Goal: Communication & Community: Answer question/provide support

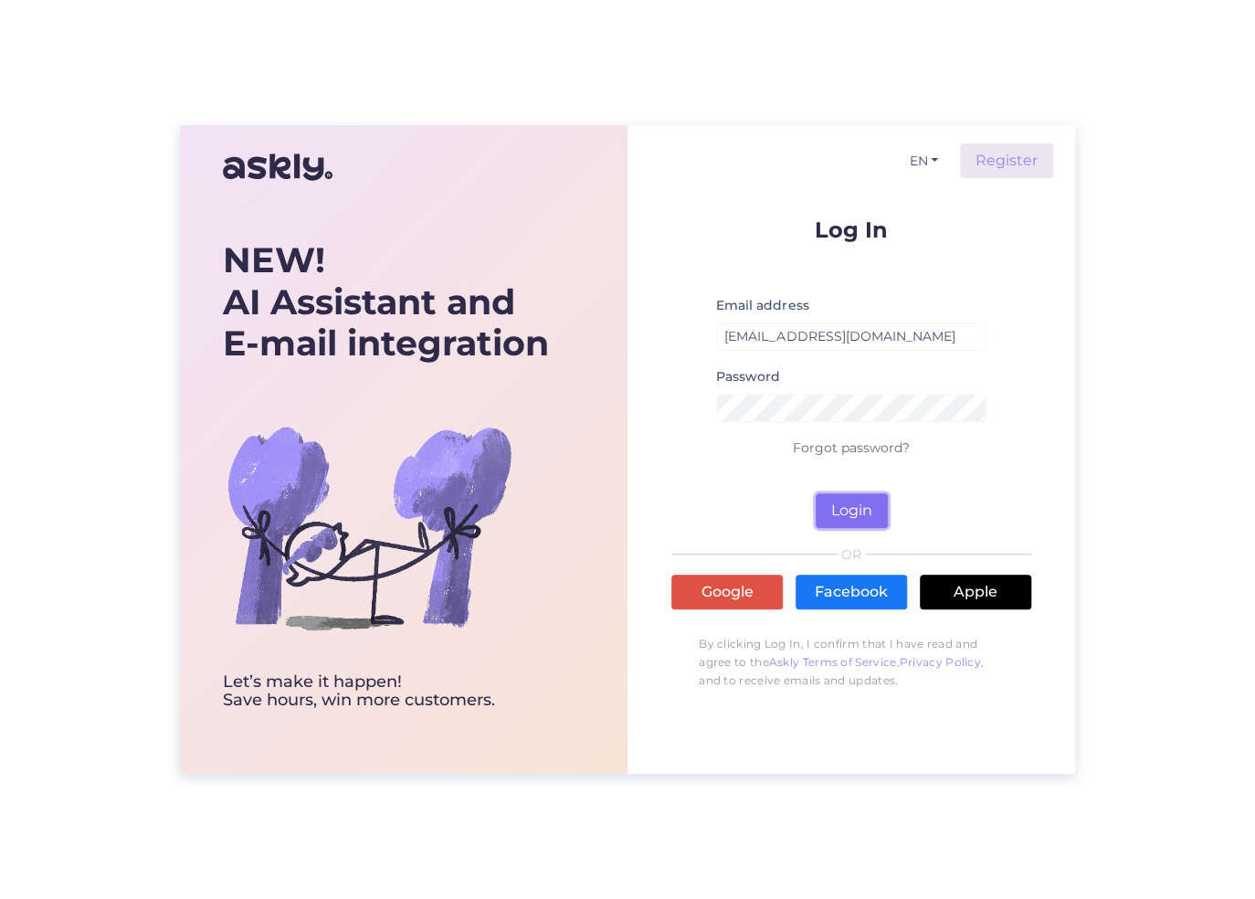
click at [859, 503] on button "Login" at bounding box center [851, 510] width 72 height 35
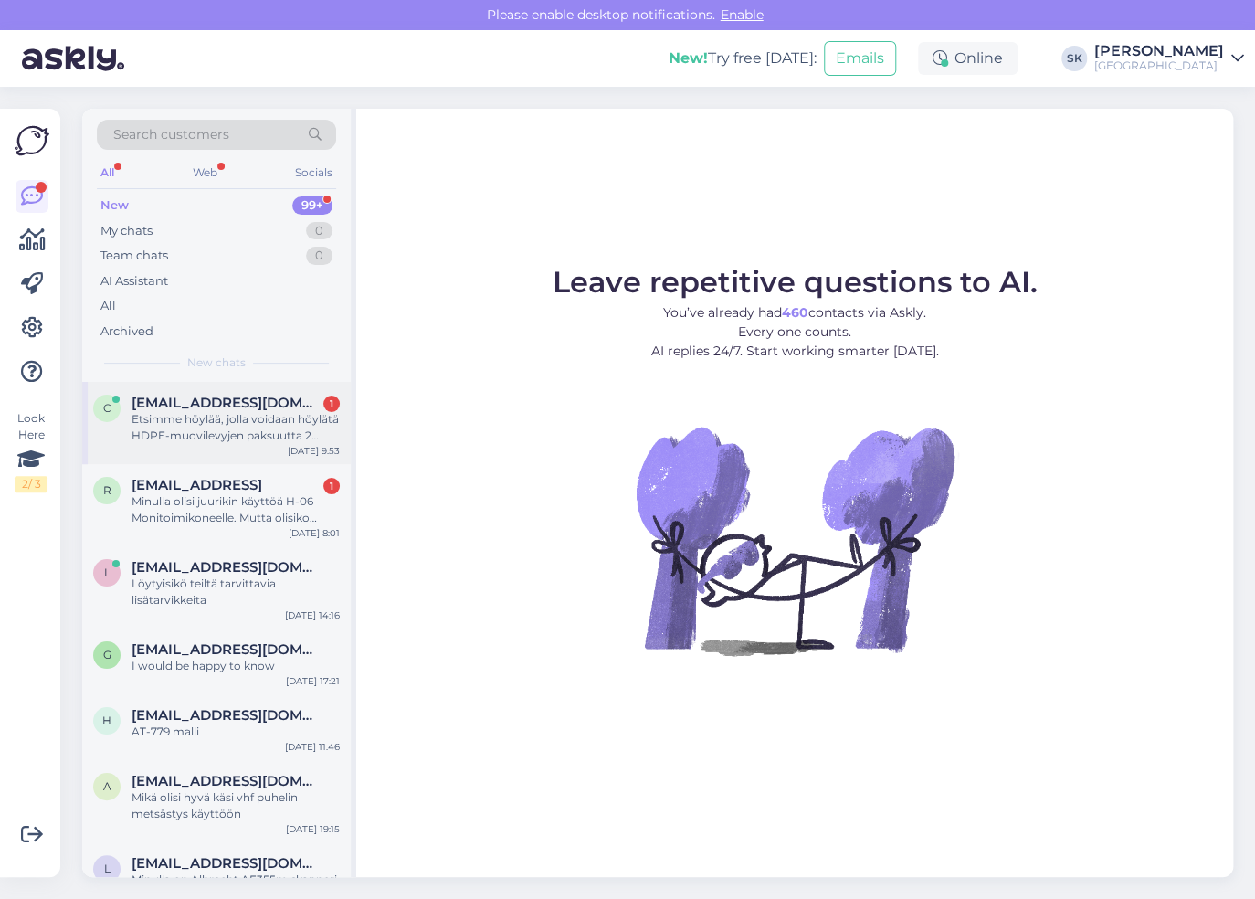
click at [225, 415] on div "Etsimme höylää, jolla voidaan höylätä HDPE-muovilevyjen paksuutta 2 mm. Onko te…" at bounding box center [235, 427] width 208 height 33
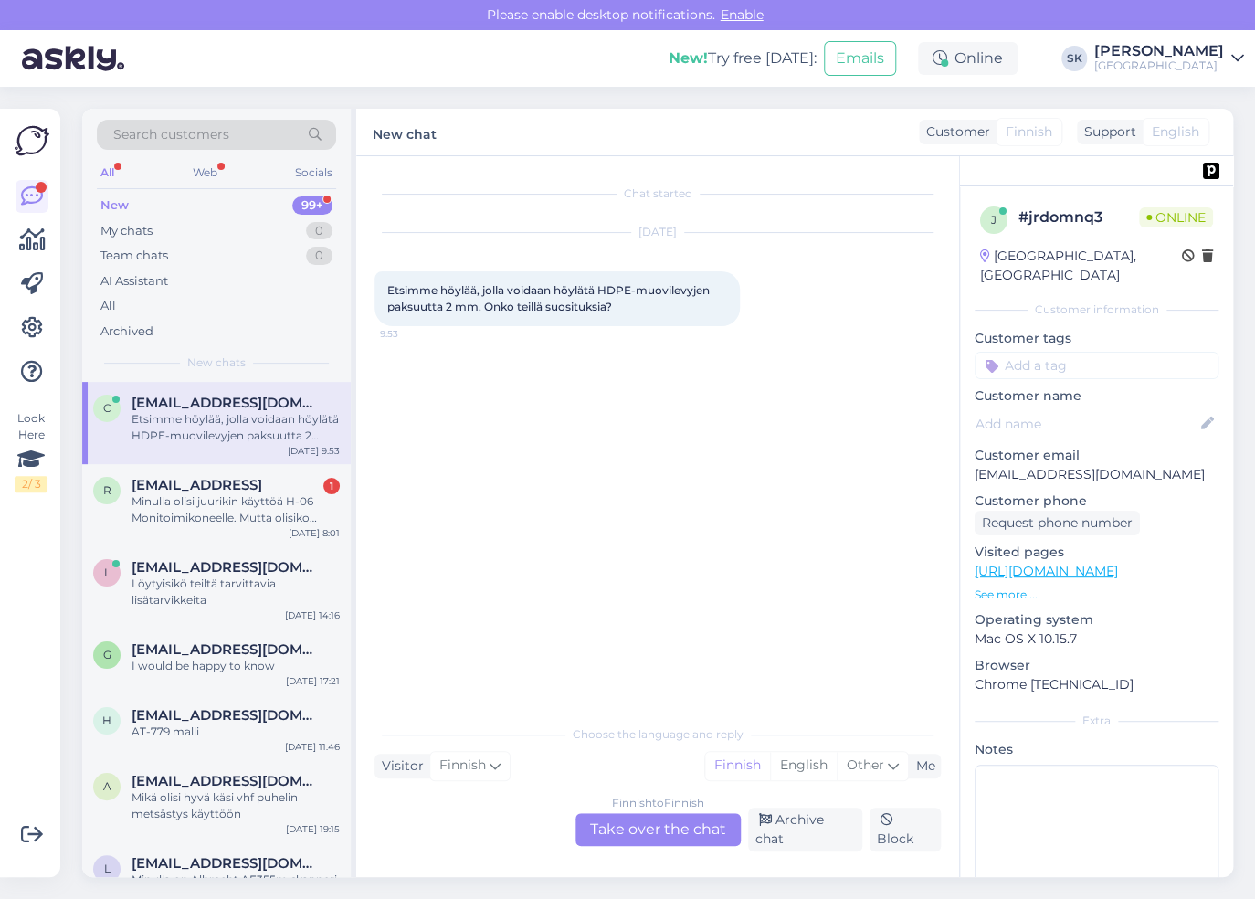
click at [634, 834] on div "Finnish to Finnish Take over the chat" at bounding box center [657, 829] width 165 height 33
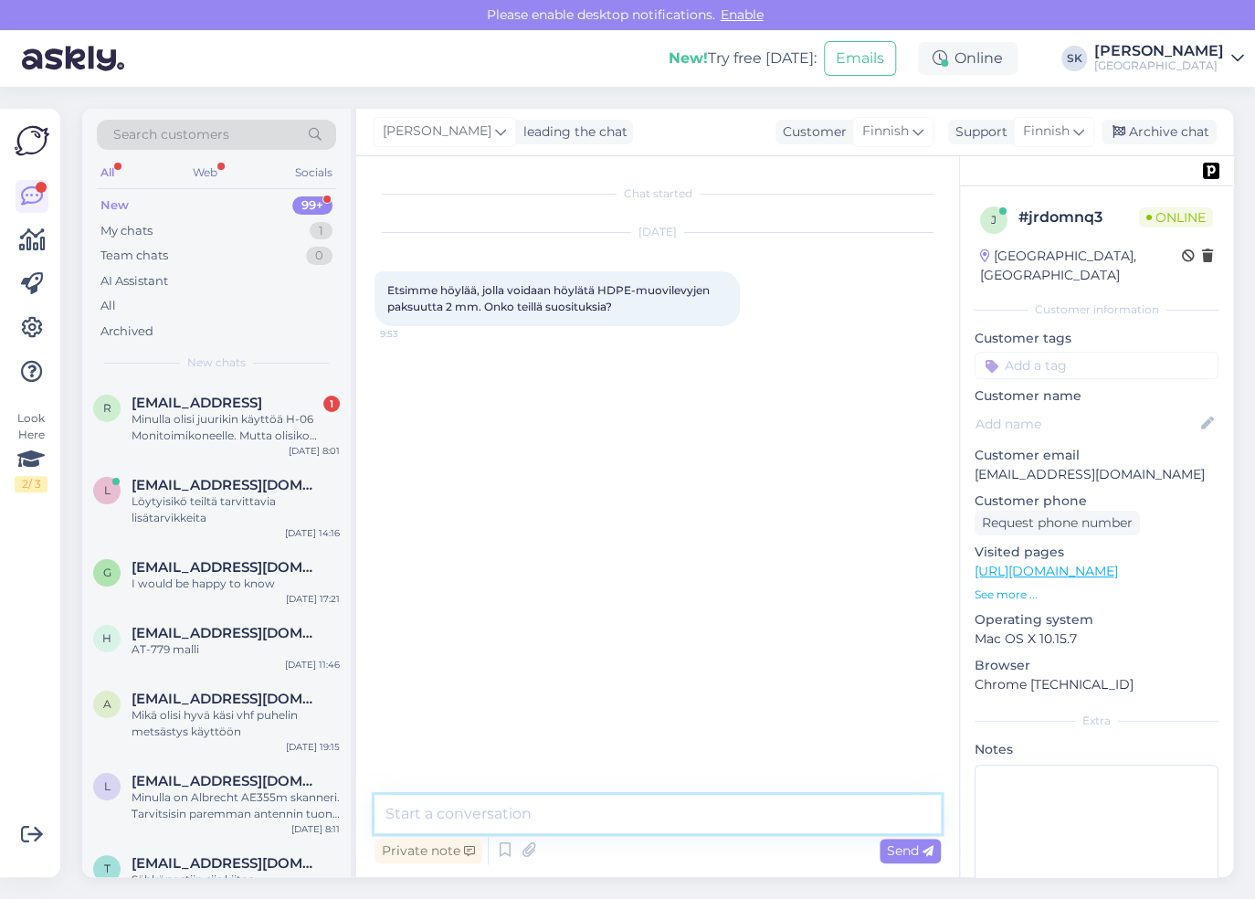
click at [528, 808] on textarea at bounding box center [657, 813] width 566 height 38
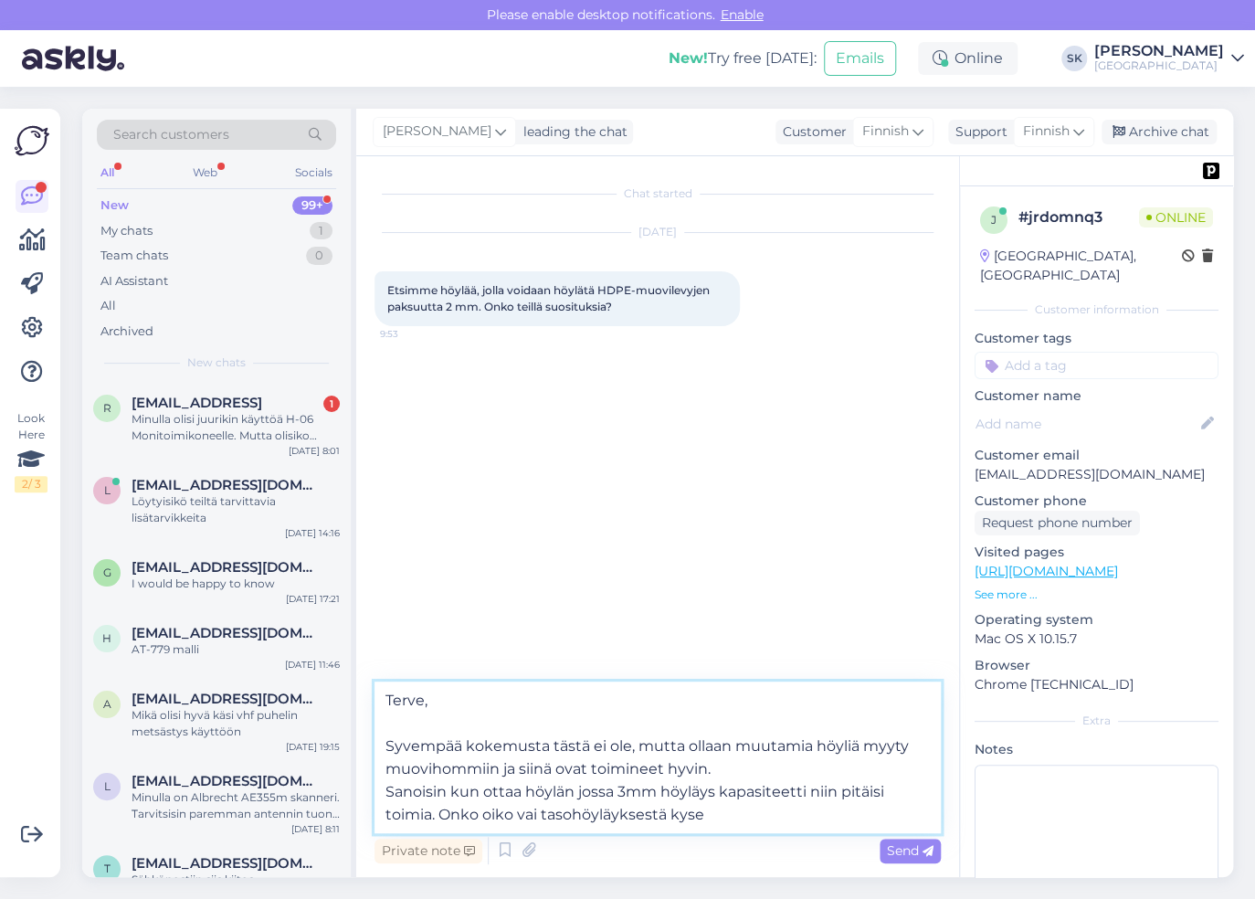
type textarea "Terve, Syvempää kokemusta tästä ei ole, mutta ollaan muutamia höyliä myyty muov…"
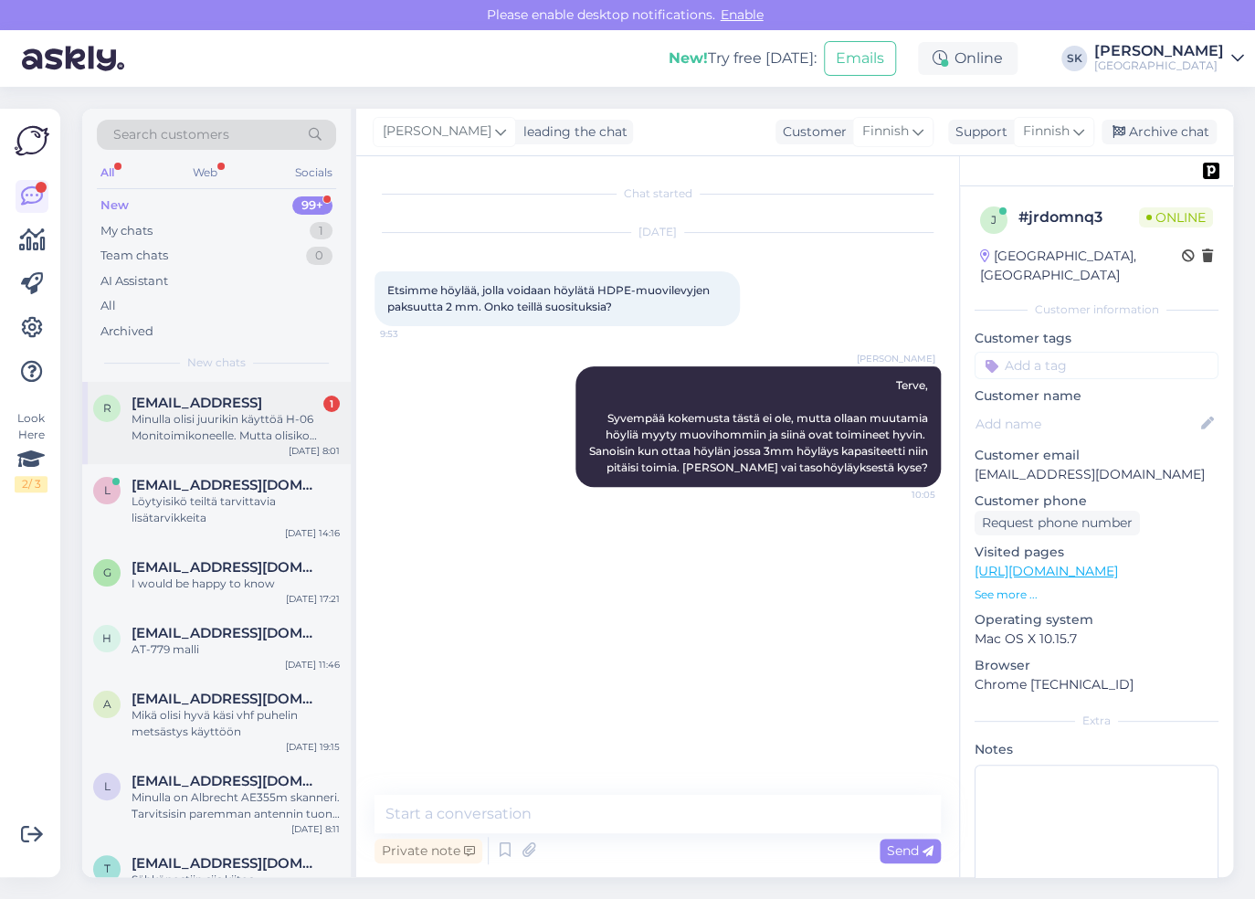
click at [232, 422] on div "Minulla olisi juurikin käyttöä H-06 Monitoimikoneelle. Mutta olisiko madollista…" at bounding box center [235, 427] width 208 height 33
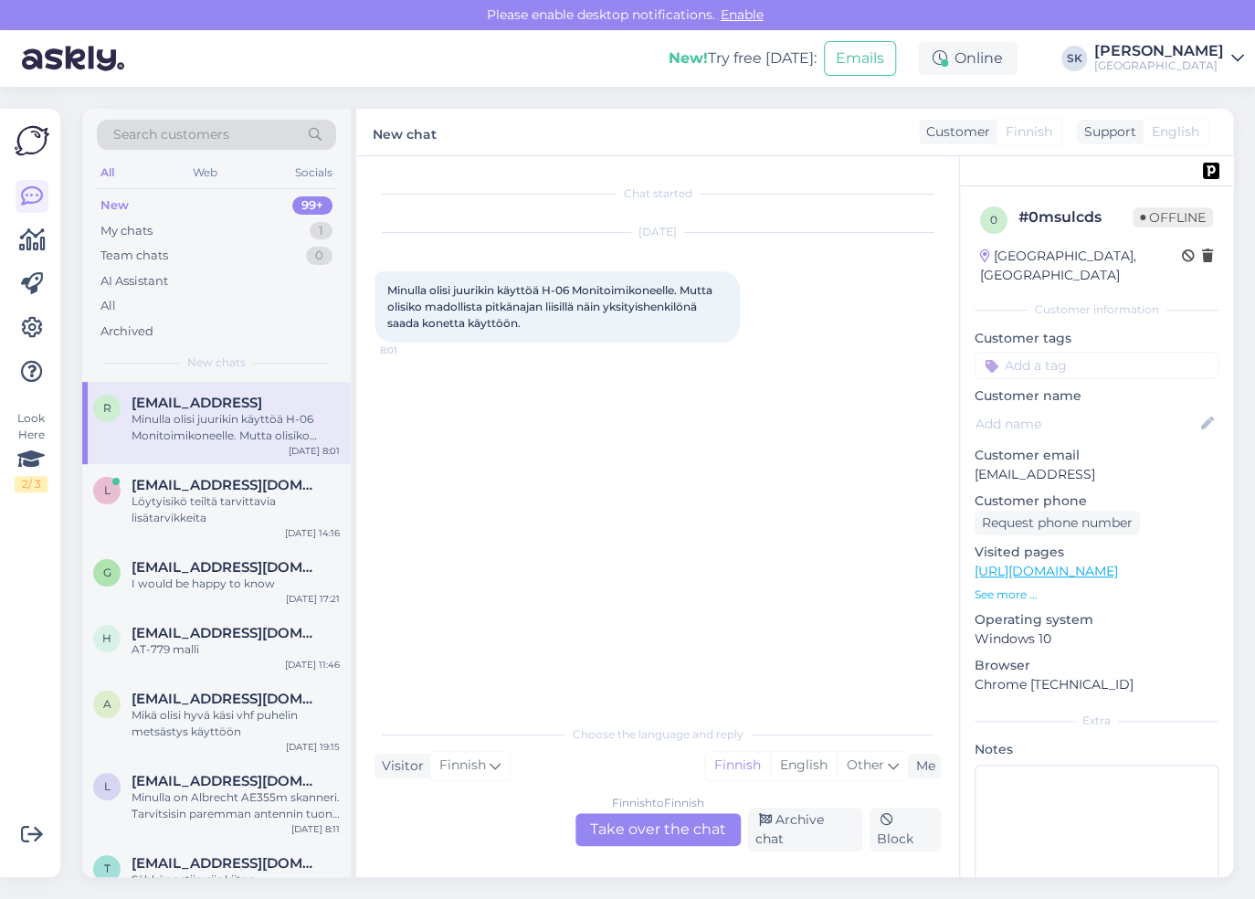
click at [657, 827] on div "Finnish to Finnish Take over the chat" at bounding box center [657, 829] width 165 height 33
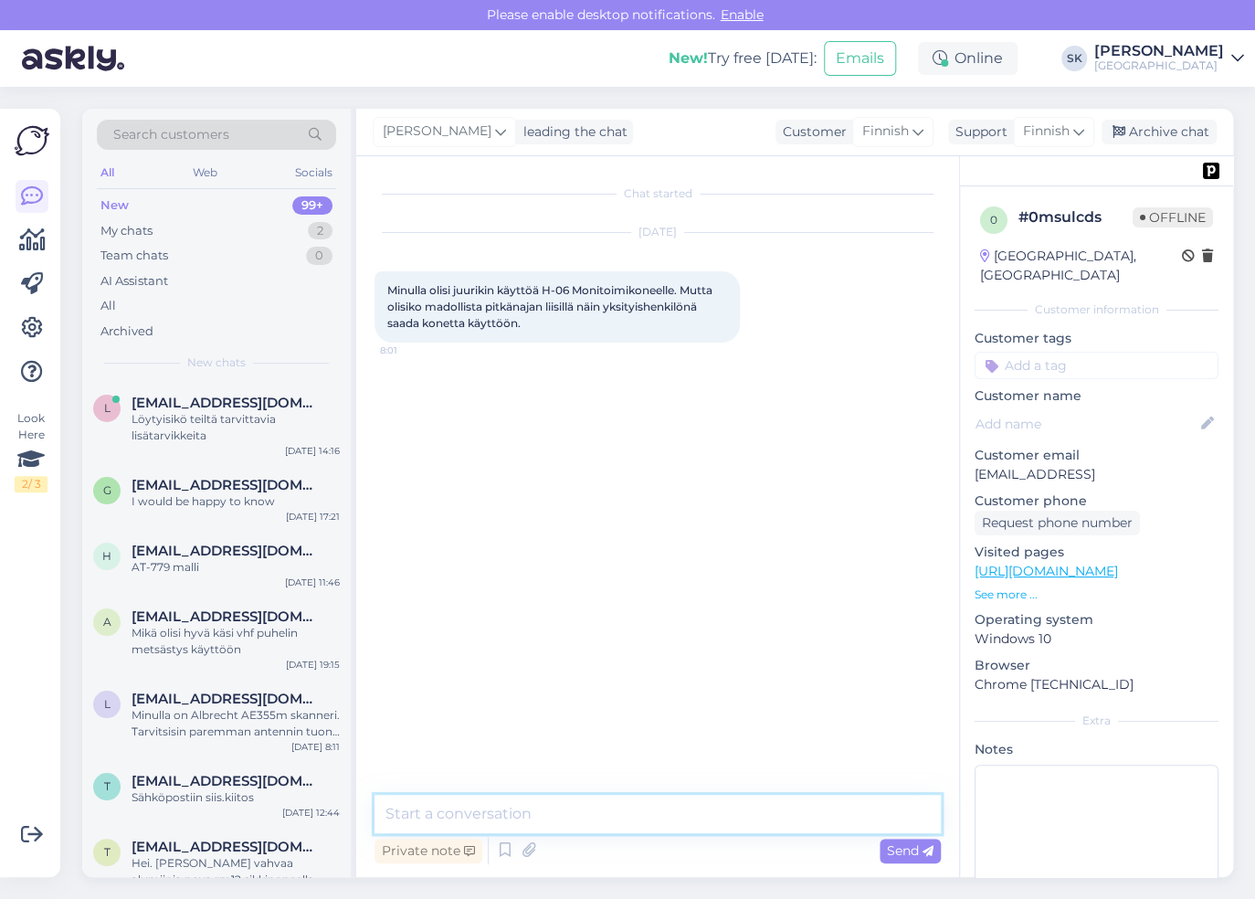
click at [651, 809] on textarea at bounding box center [657, 813] width 566 height 38
click at [551, 807] on textarea at bounding box center [657, 813] width 566 height 38
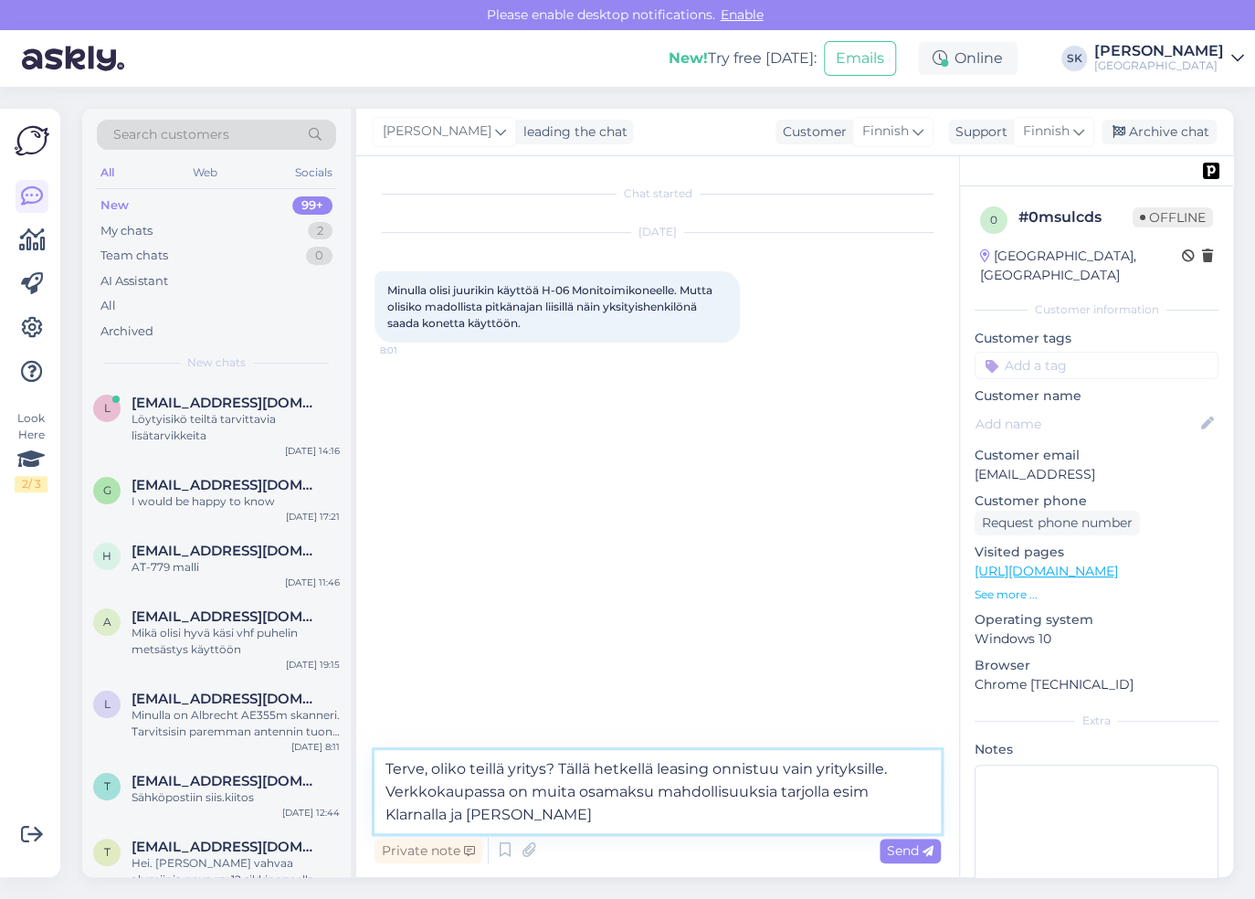
type textarea "Terve, oliko teillä yritys? Tällä hetkellä leasing onnistuu vain yrityksille. V…"
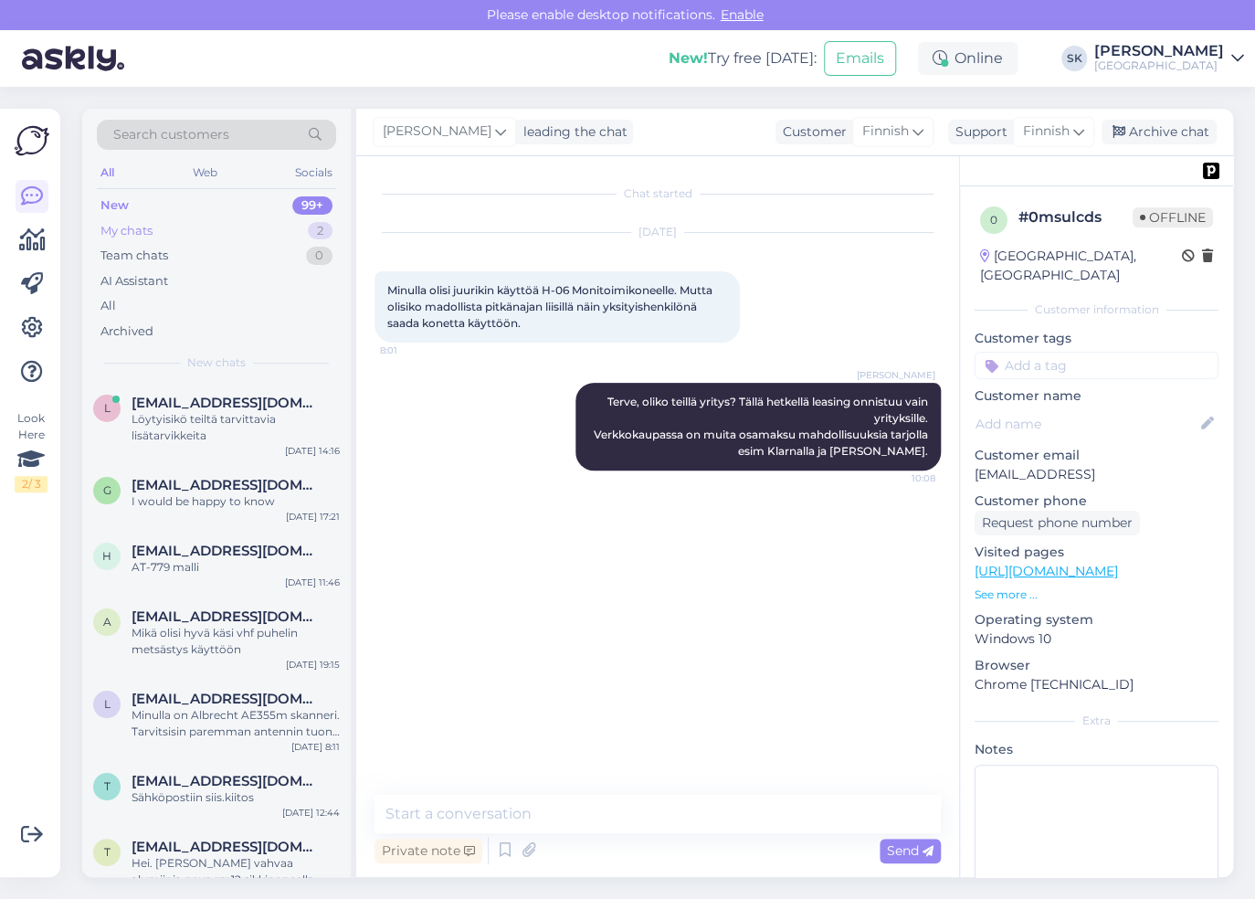
click at [170, 234] on div "My chats 2" at bounding box center [216, 231] width 239 height 26
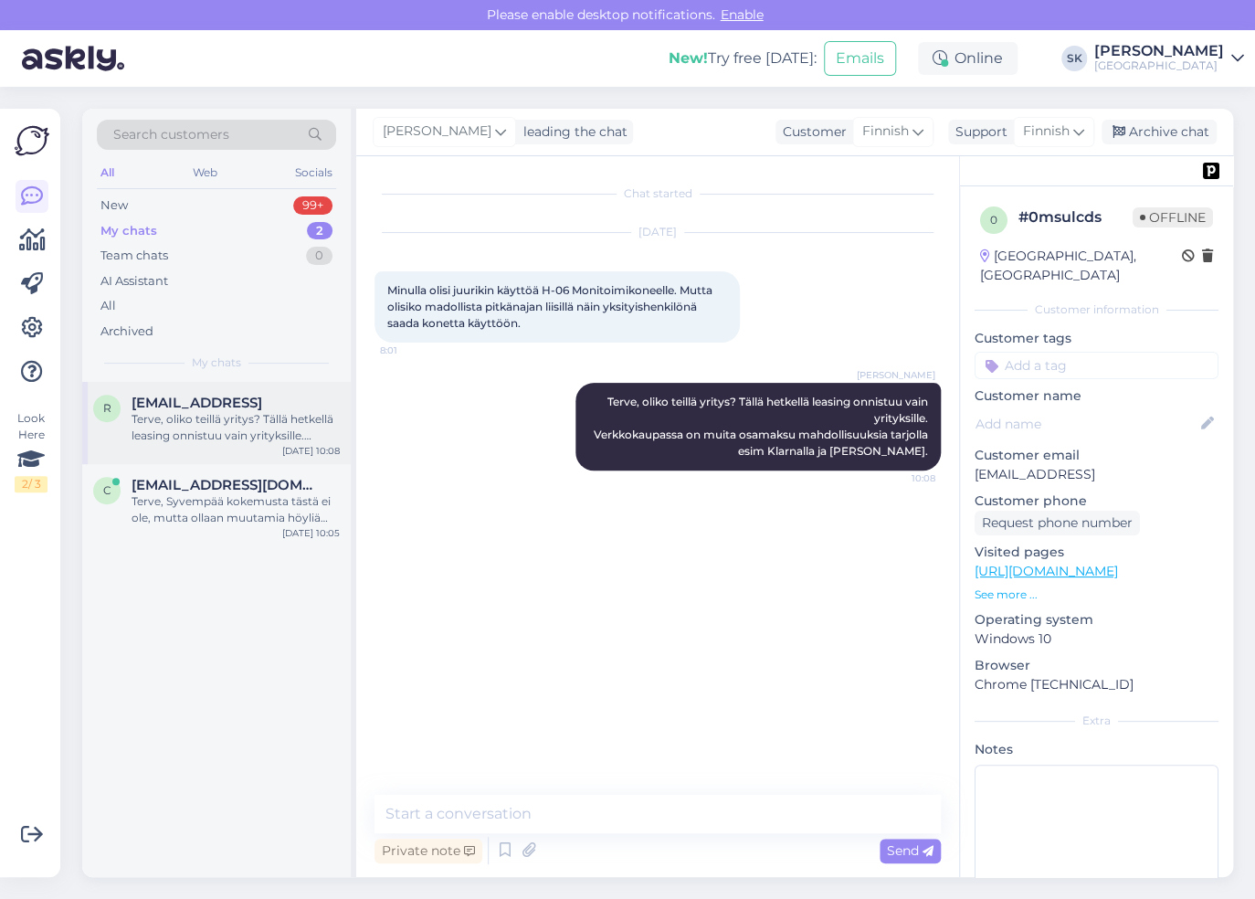
click at [184, 422] on div "Terve, oliko teillä yritys? Tällä hetkellä leasing onnistuu vain yrityksille. V…" at bounding box center [235, 427] width 208 height 33
click at [193, 484] on span "[EMAIL_ADDRESS][DOMAIN_NAME]" at bounding box center [226, 485] width 190 height 16
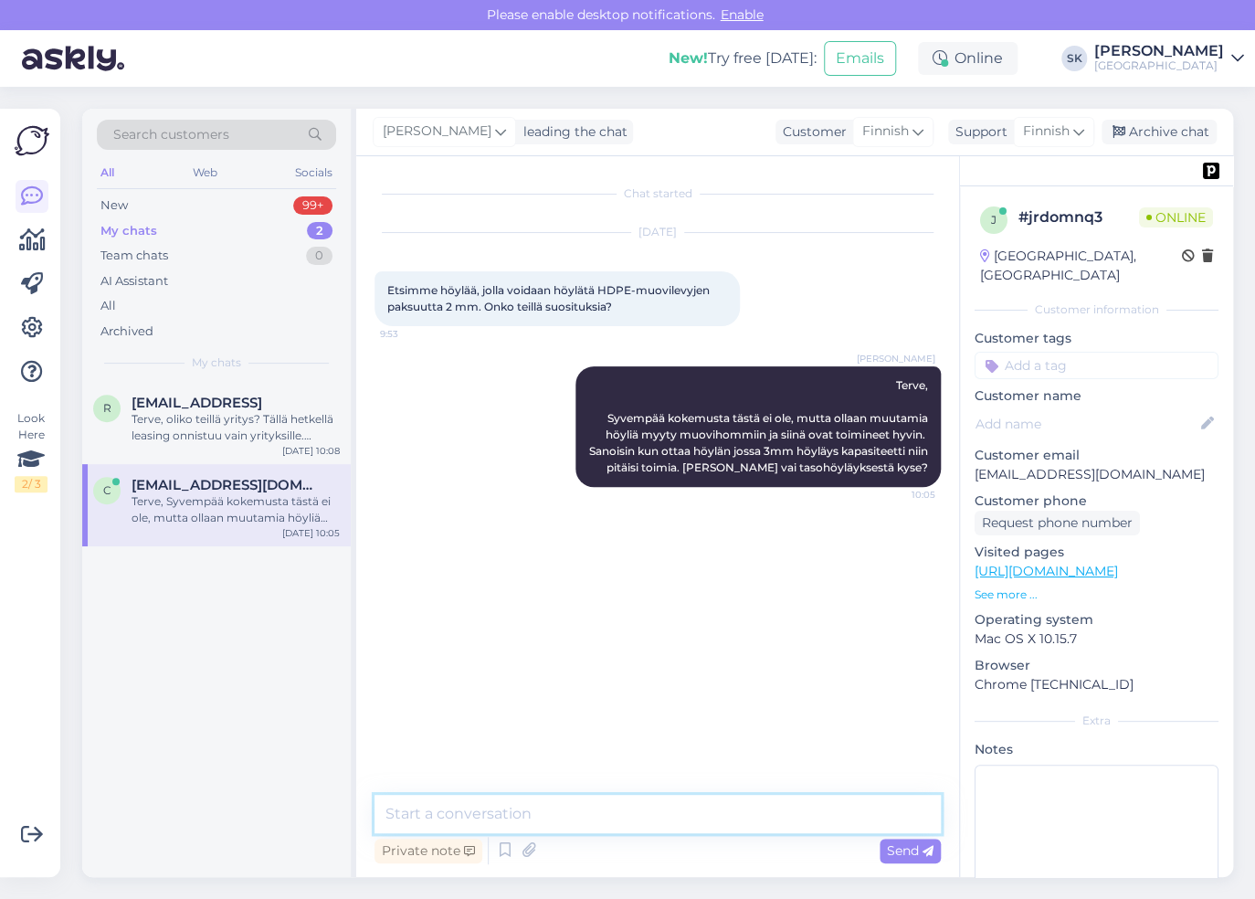
click at [527, 815] on textarea at bounding box center [657, 813] width 566 height 38
type textarea "T"
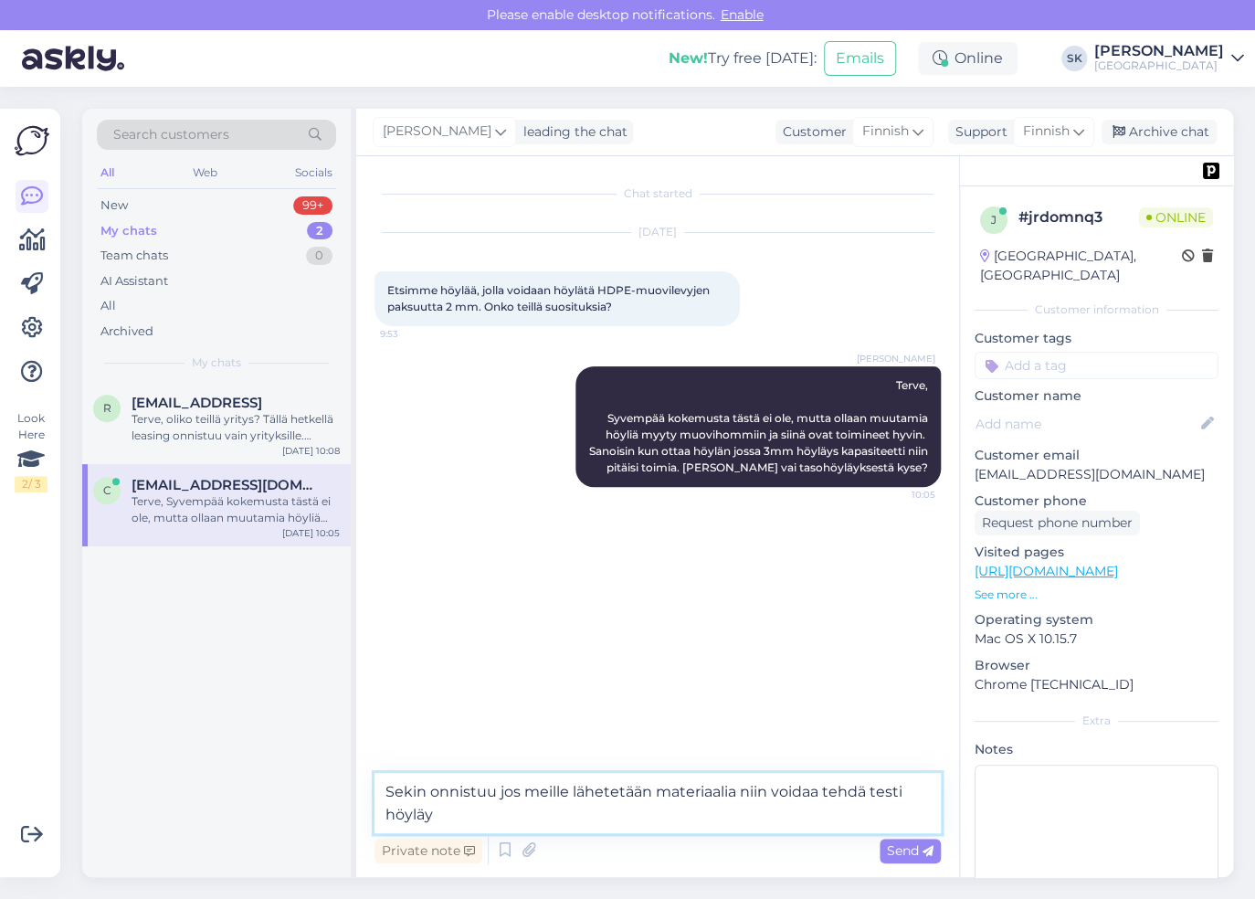
type textarea "Sekin onnistuu jos meille lähetetään materiaalia niin voidaa tehdä testi höyläys"
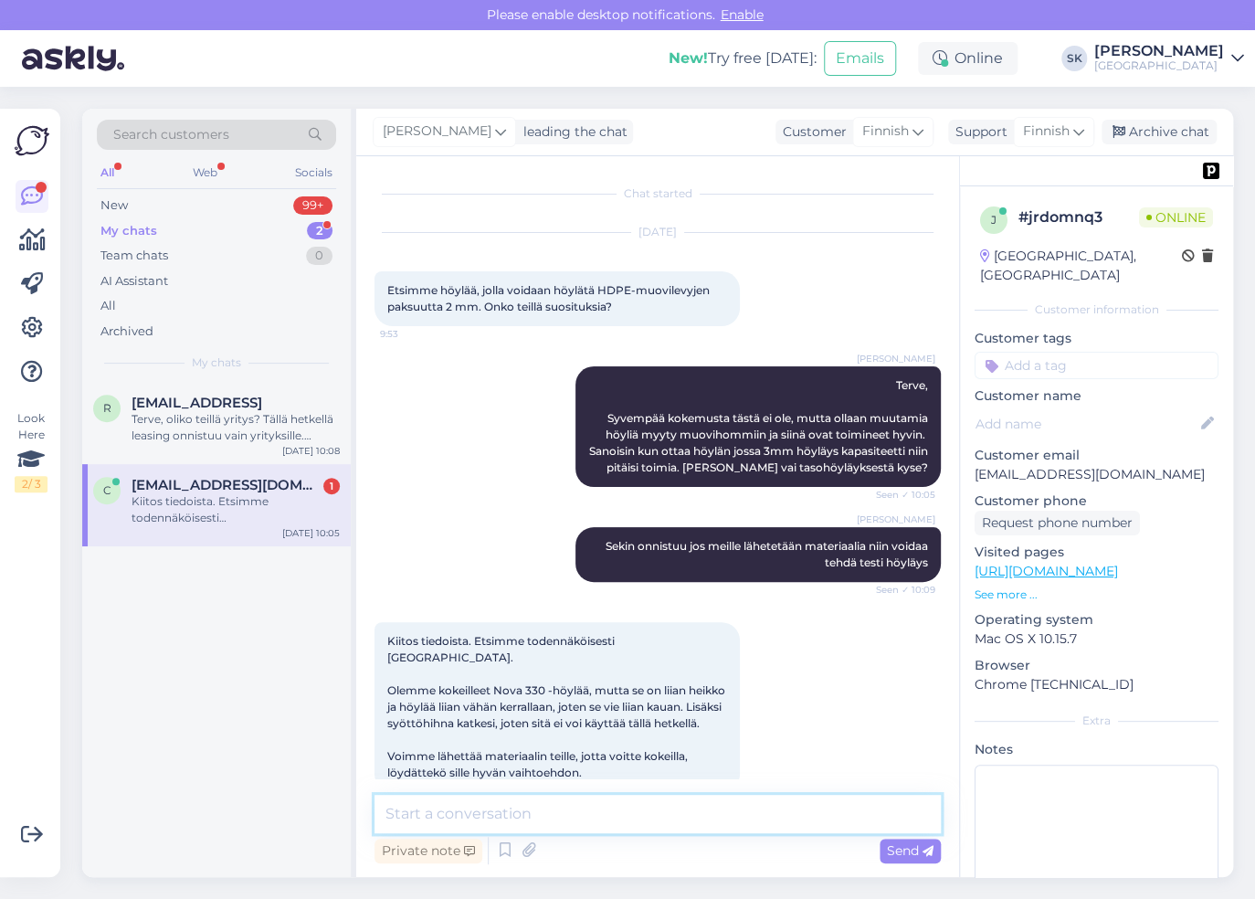
scroll to position [33, 0]
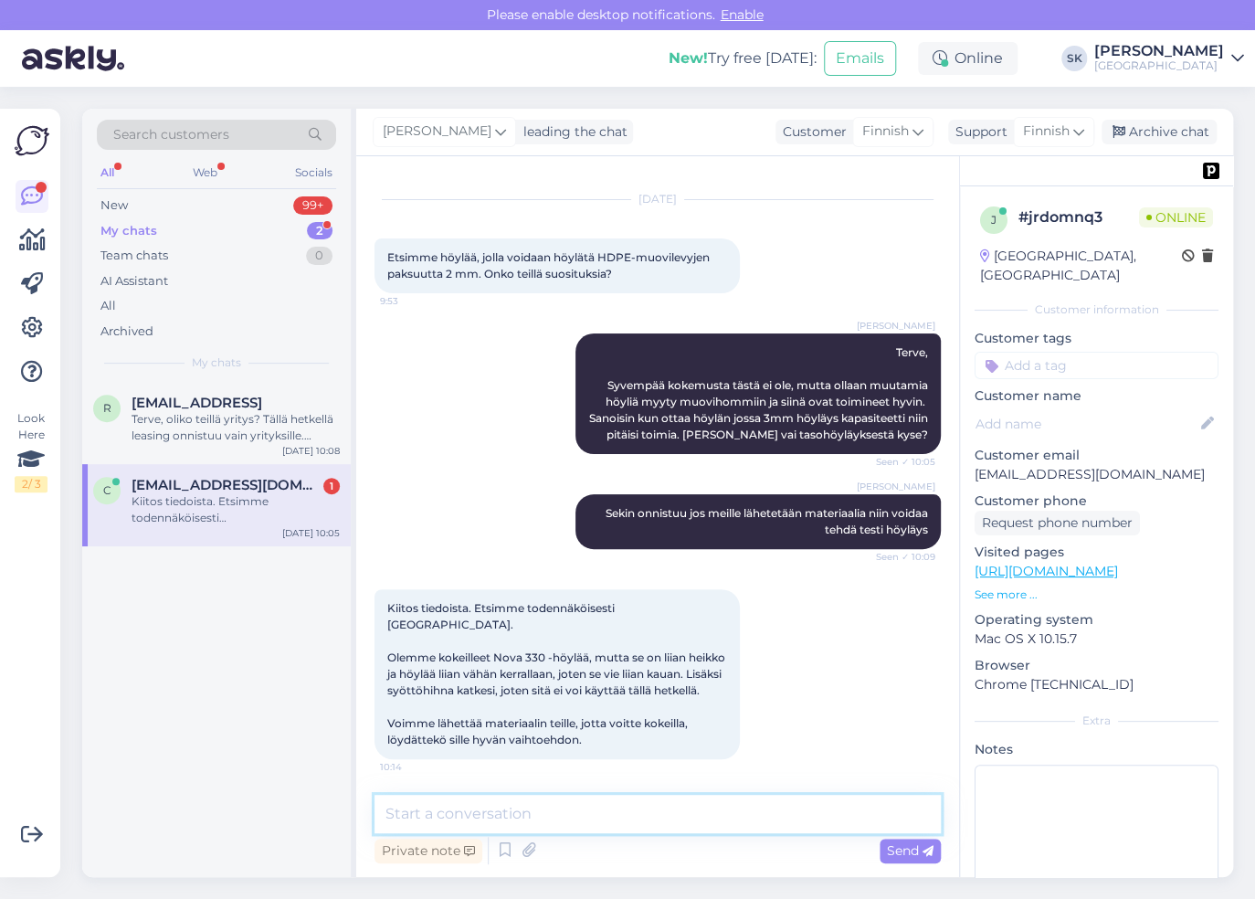
click at [568, 810] on textarea at bounding box center [657, 813] width 566 height 38
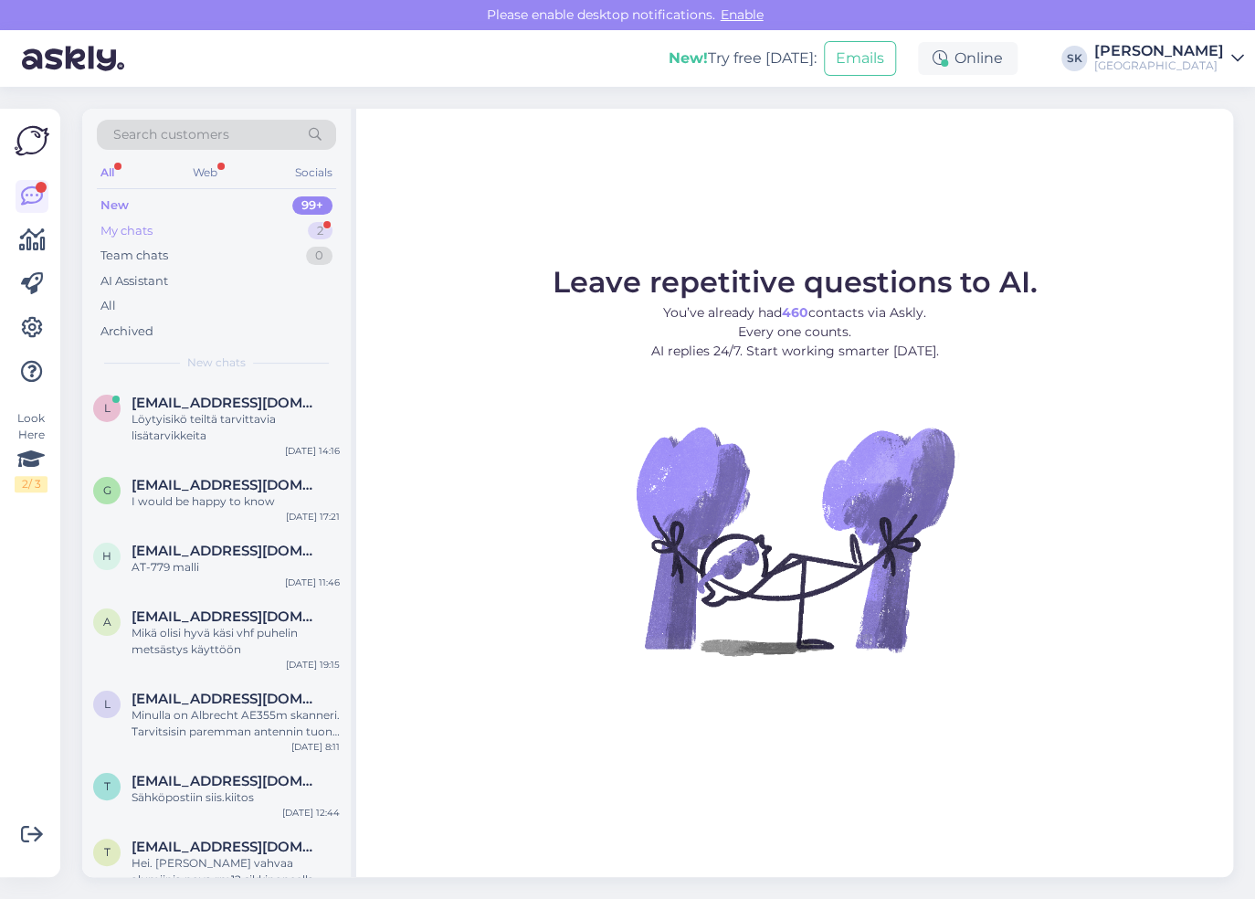
click at [170, 236] on div "My chats 2" at bounding box center [216, 231] width 239 height 26
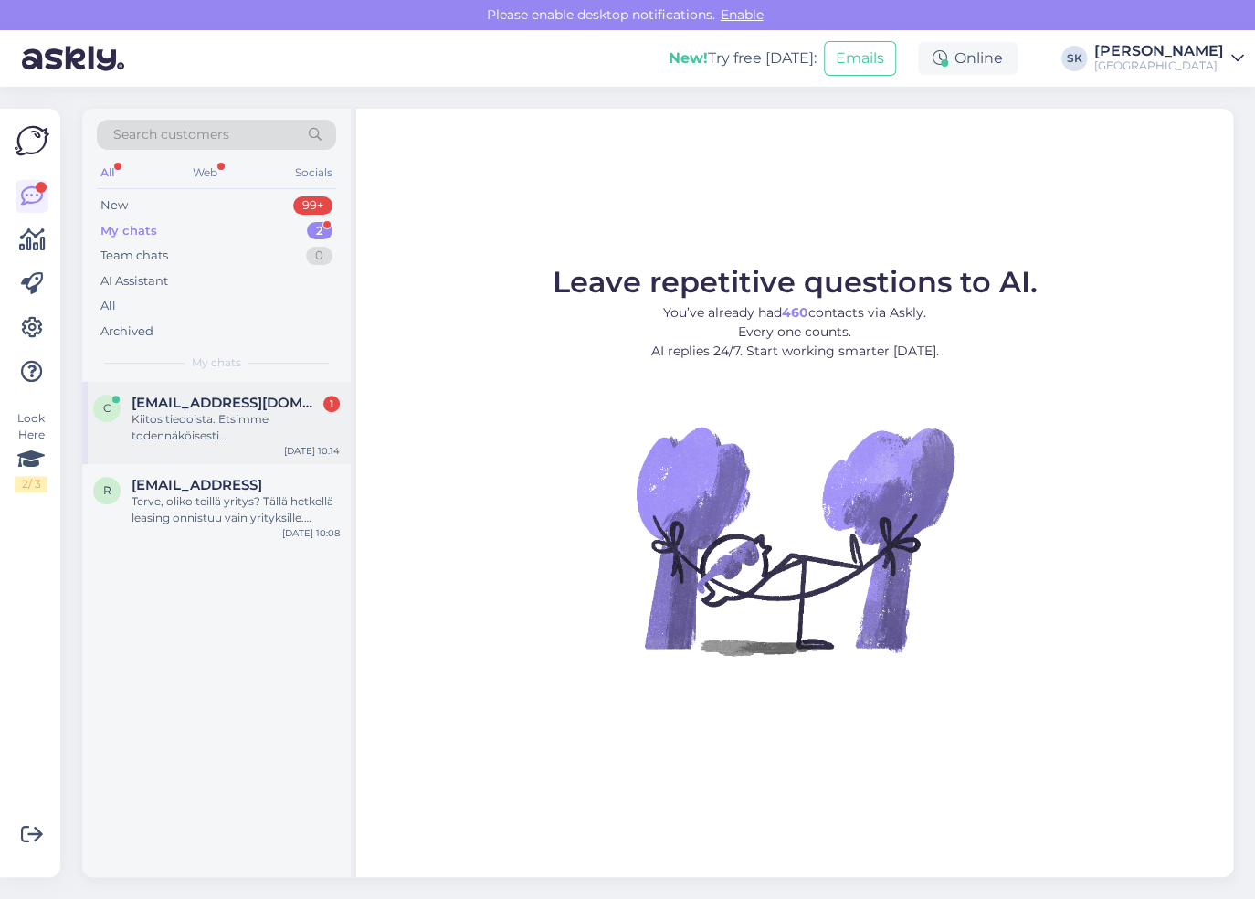
click at [209, 404] on span "[EMAIL_ADDRESS][DOMAIN_NAME]" at bounding box center [226, 402] width 190 height 16
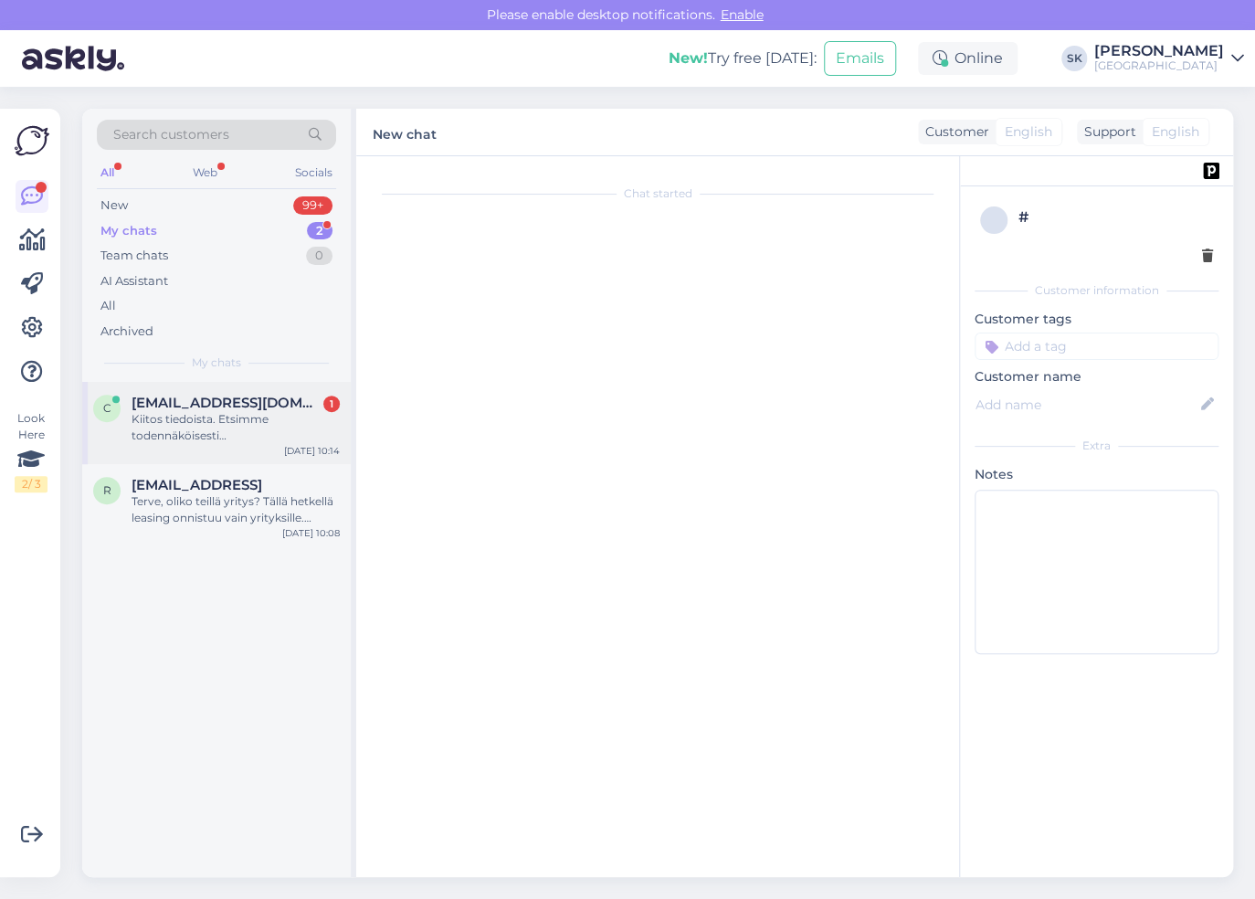
scroll to position [33, 0]
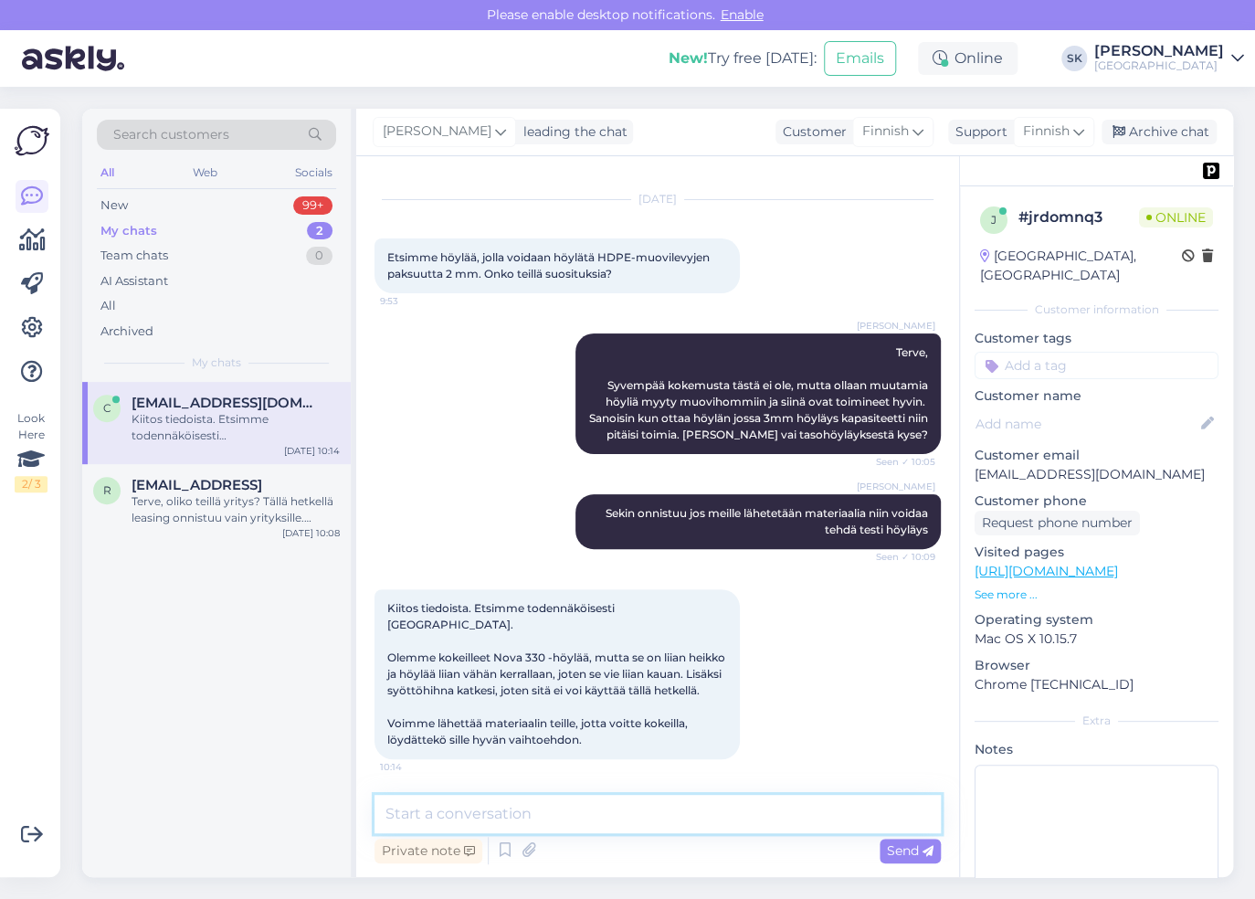
click at [533, 813] on textarea at bounding box center [657, 813] width 566 height 38
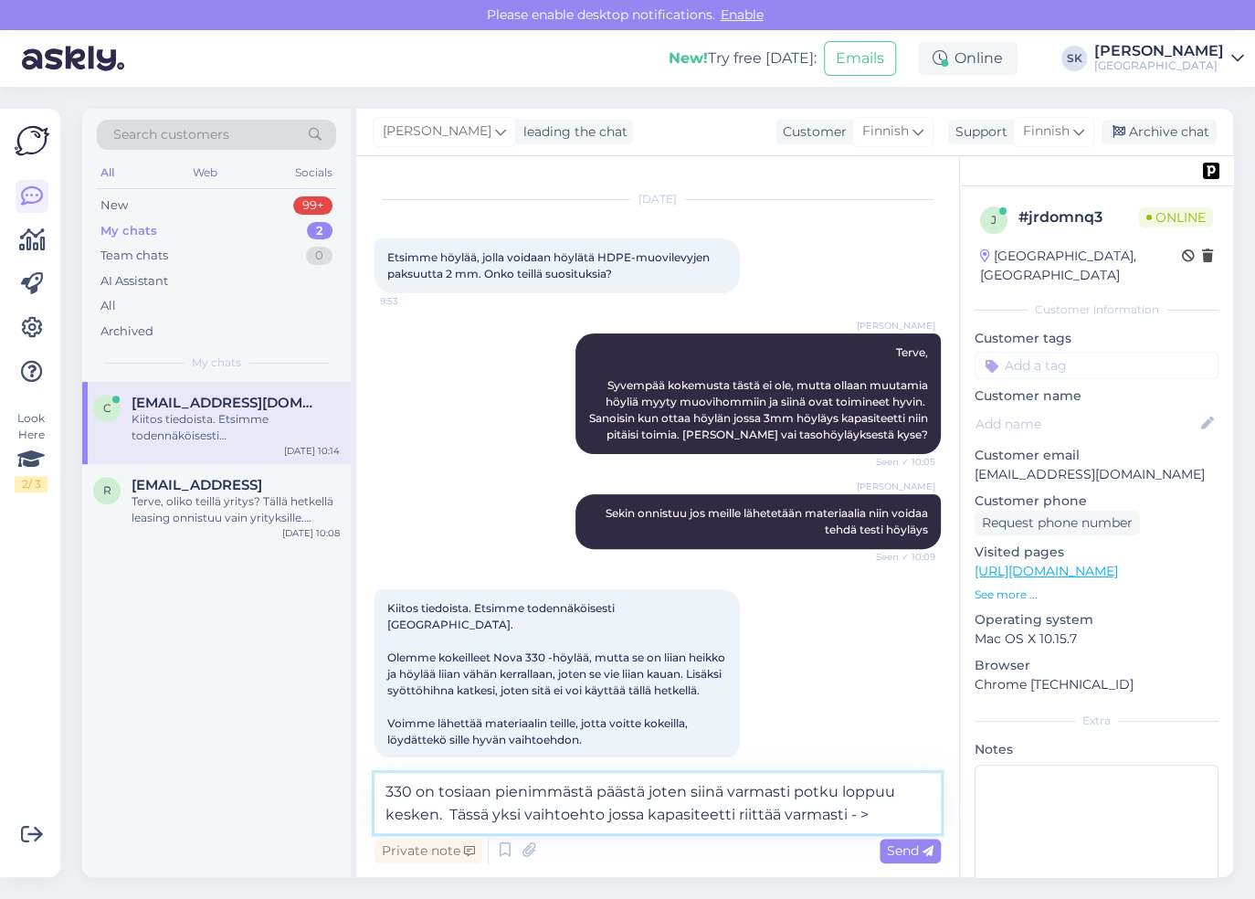
paste textarea "[URL][DOMAIN_NAME]"
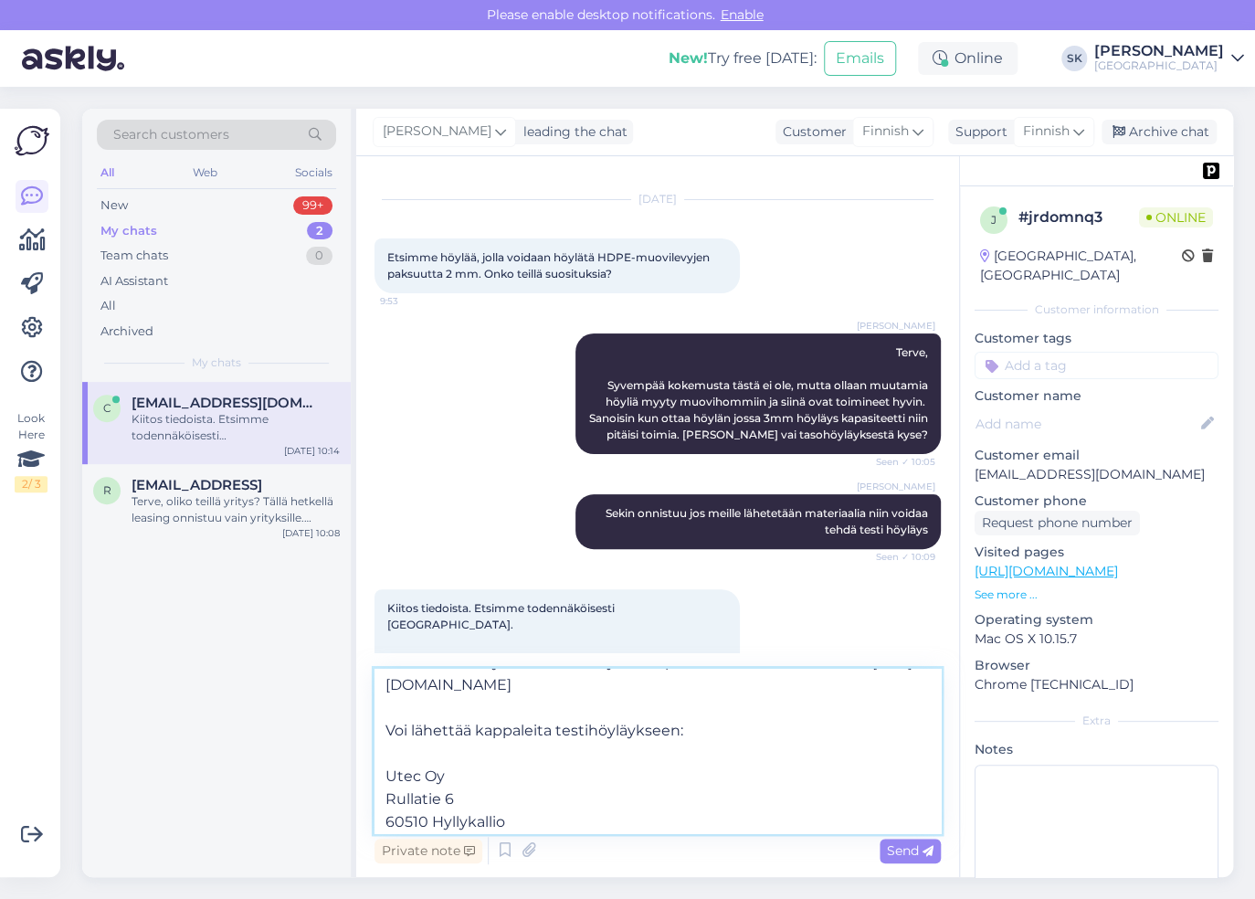
scroll to position [71, 0]
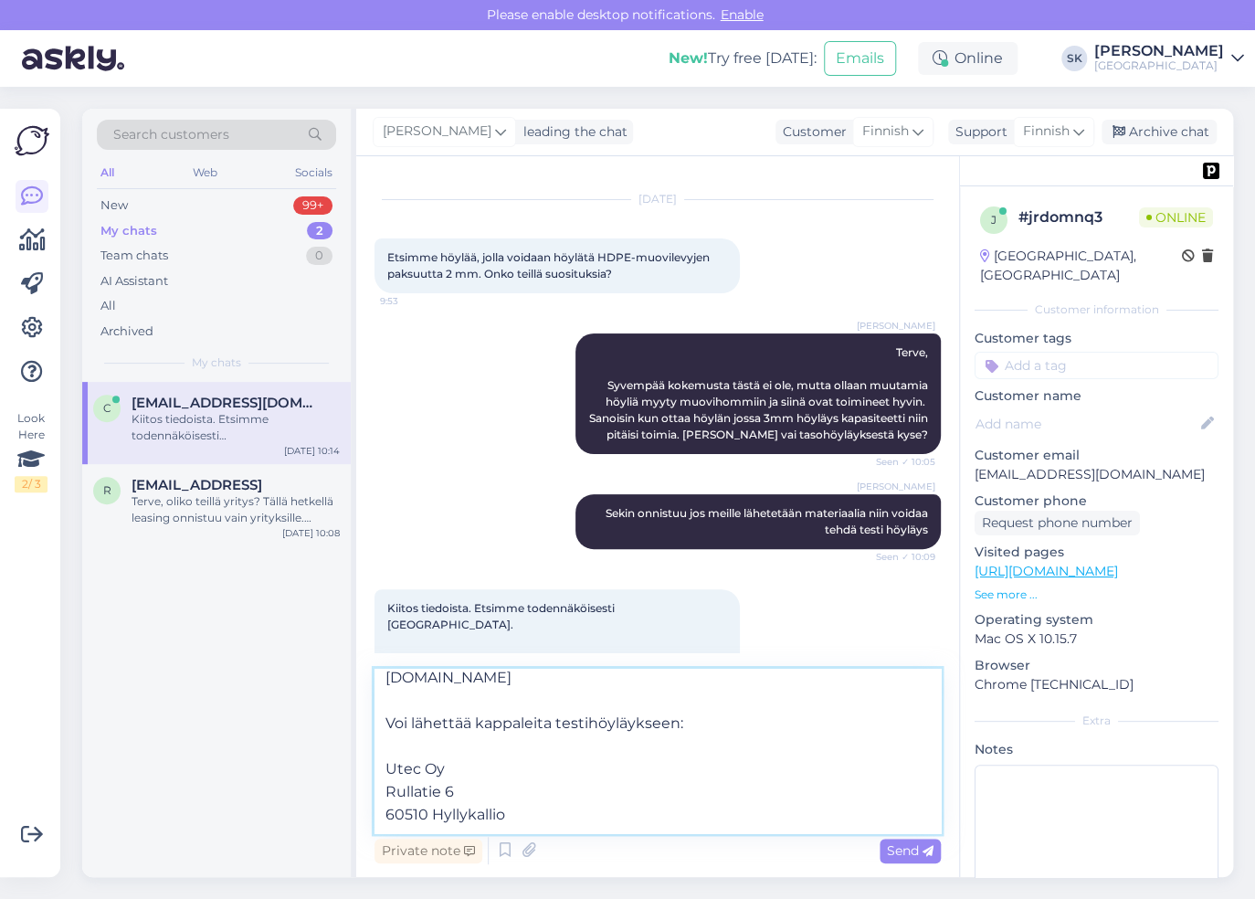
paste textarea "401807852"
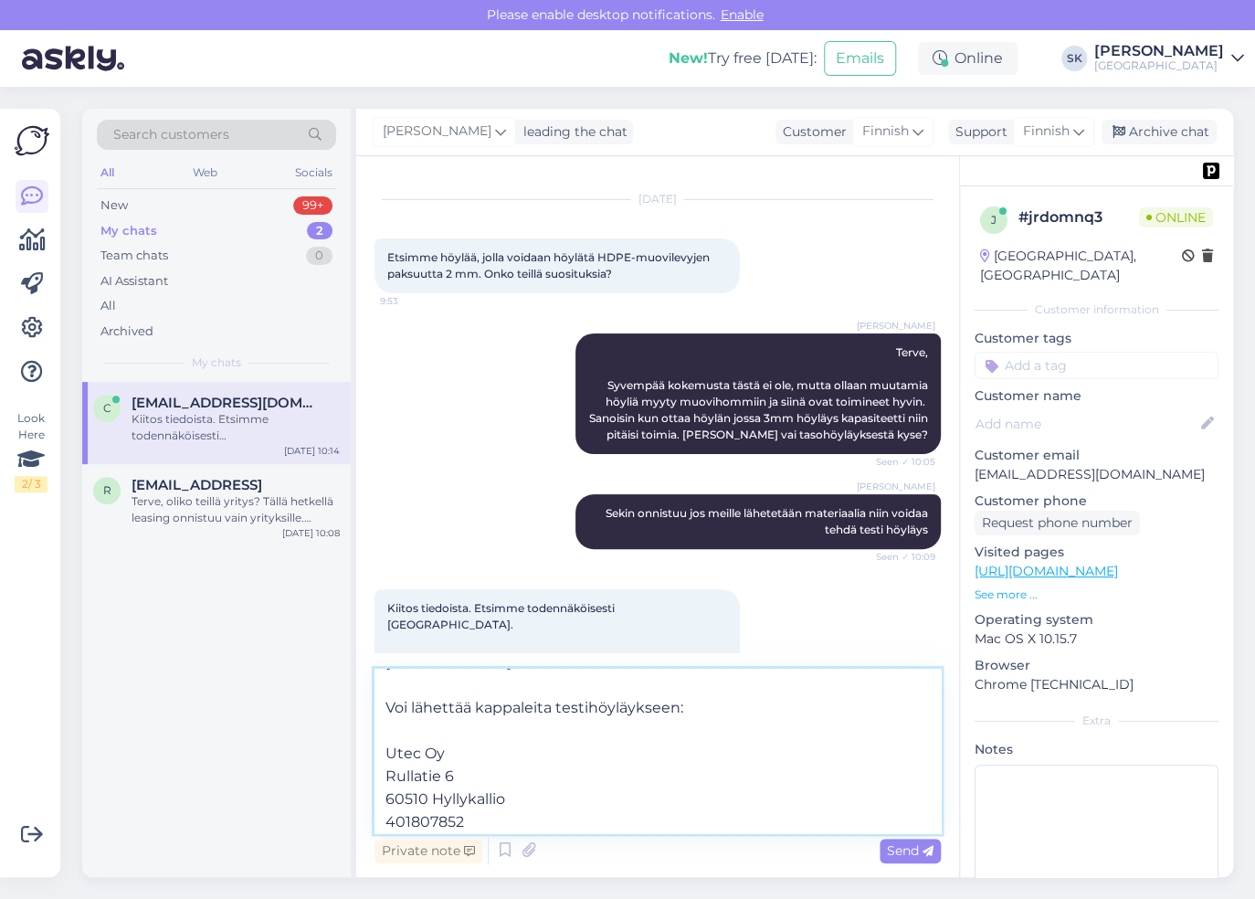
click at [387, 819] on textarea "330 on tosiaan pienimmästä päästä joten siinä varmasti potku loppuu kesken. Täs…" at bounding box center [657, 750] width 566 height 164
type textarea "330 on tosiaan pienimmästä päästä joten siinä varmasti potku loppuu kesken. Täs…"
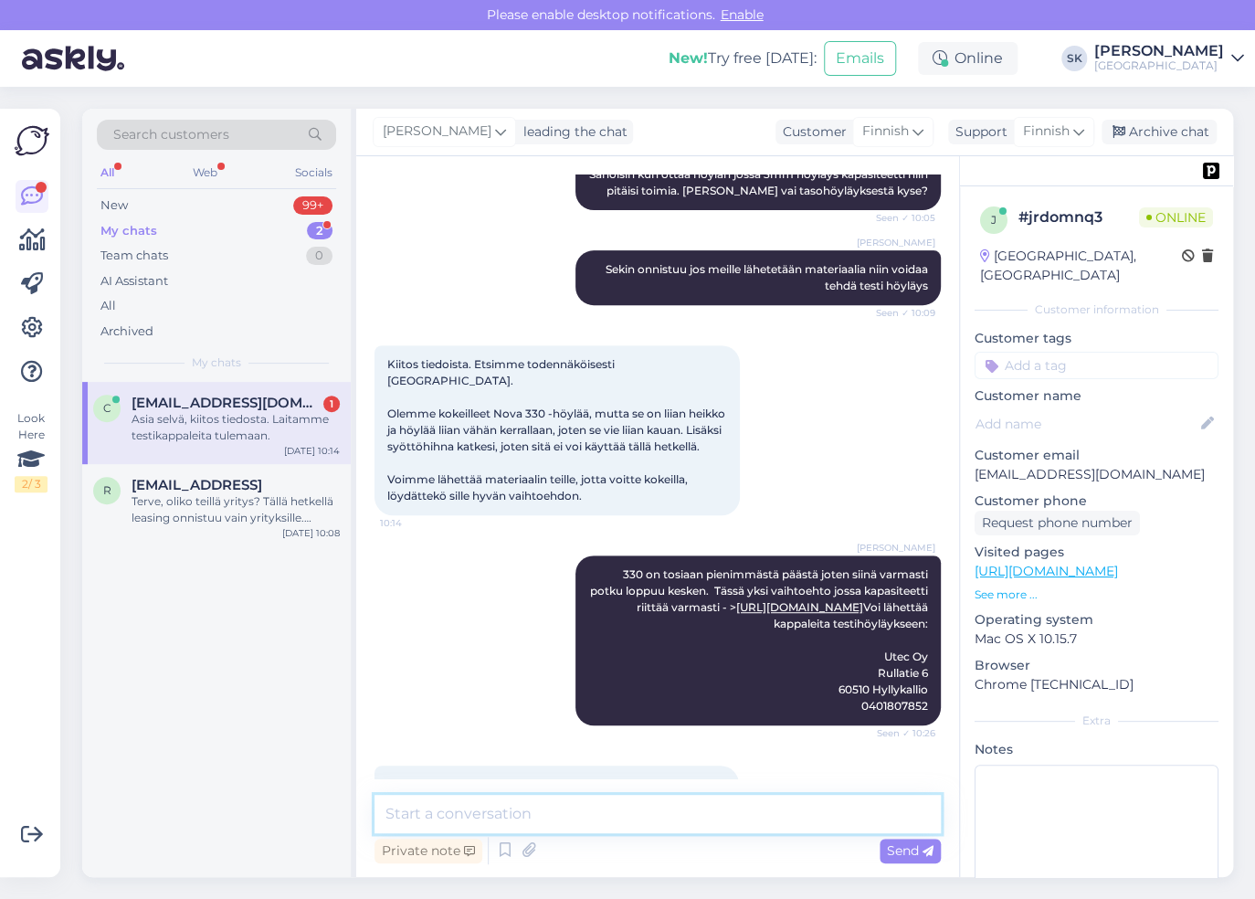
scroll to position [372, 0]
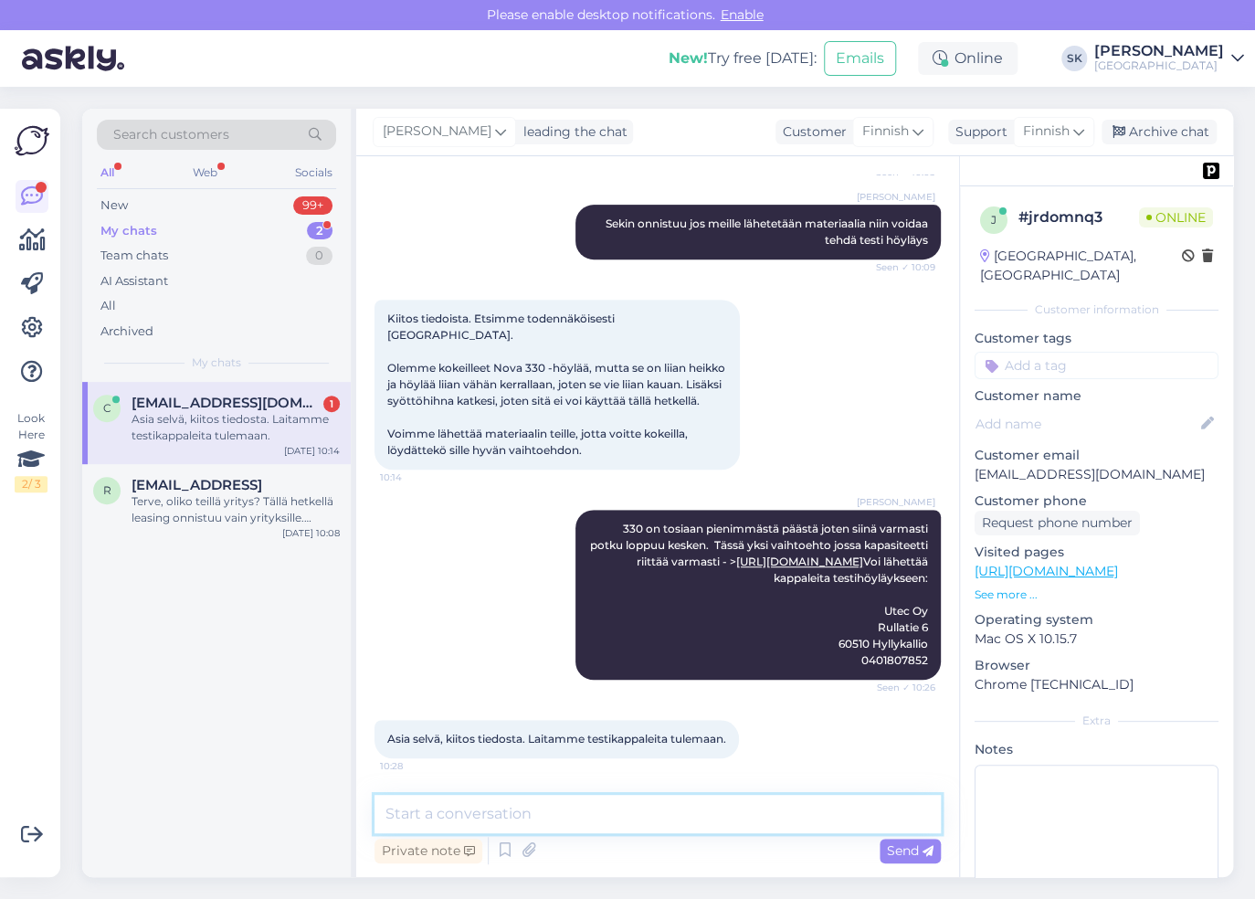
click at [720, 819] on textarea at bounding box center [657, 813] width 566 height 38
drag, startPoint x: 974, startPoint y: 449, endPoint x: 1130, endPoint y: 457, distance: 156.4
click at [1130, 465] on p "[EMAIL_ADDRESS][DOMAIN_NAME]" at bounding box center [1096, 474] width 244 height 19
copy p "[EMAIL_ADDRESS][DOMAIN_NAME]"
click at [798, 812] on textarea "Hyvä homma. Otetaan videoa ja kuvia miten toimii." at bounding box center [657, 813] width 566 height 38
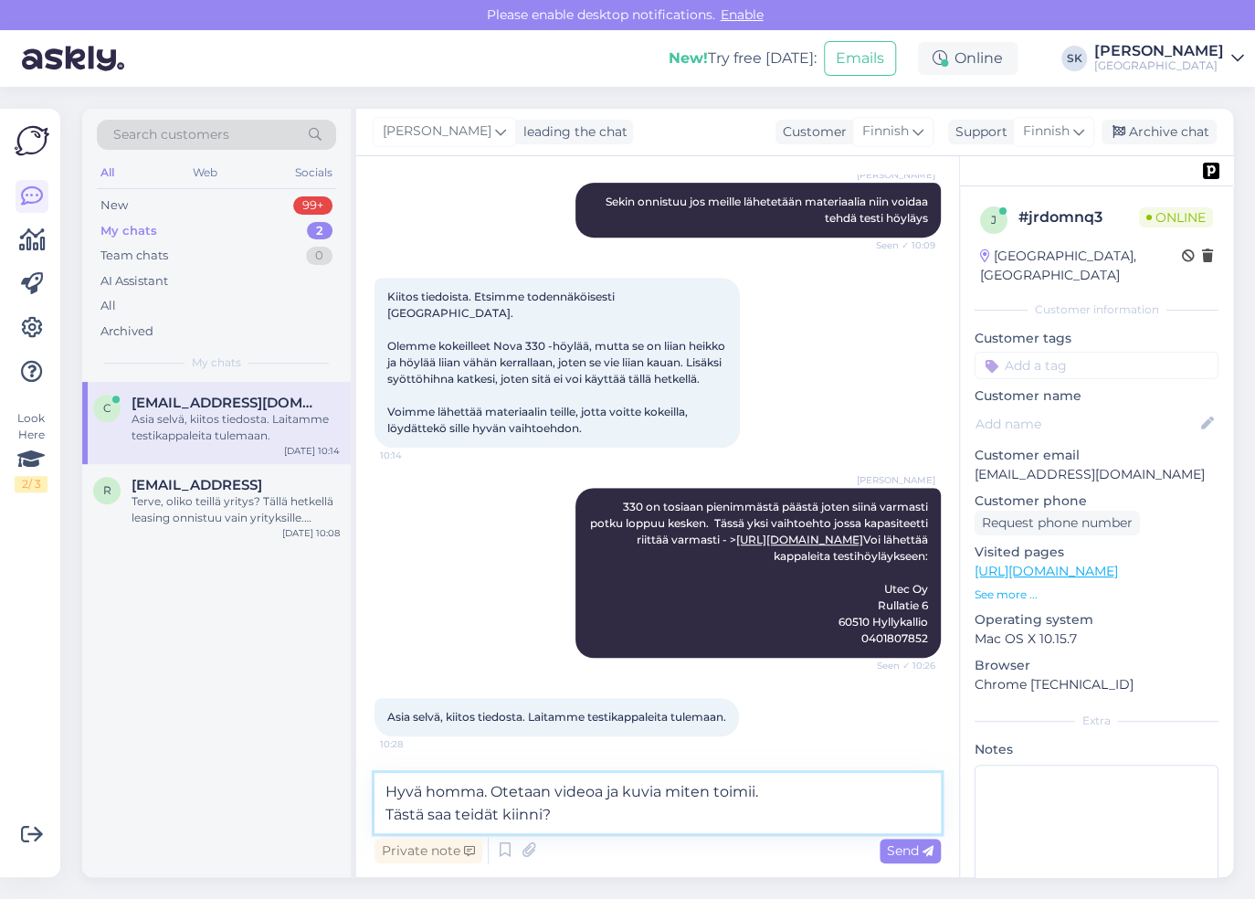
paste textarea "[EMAIL_ADDRESS][DOMAIN_NAME]"
type textarea "Hyvä homma. Otetaan videoa ja kuvia miten toimii. Tästä saa teidät kiinni? [EMA…"
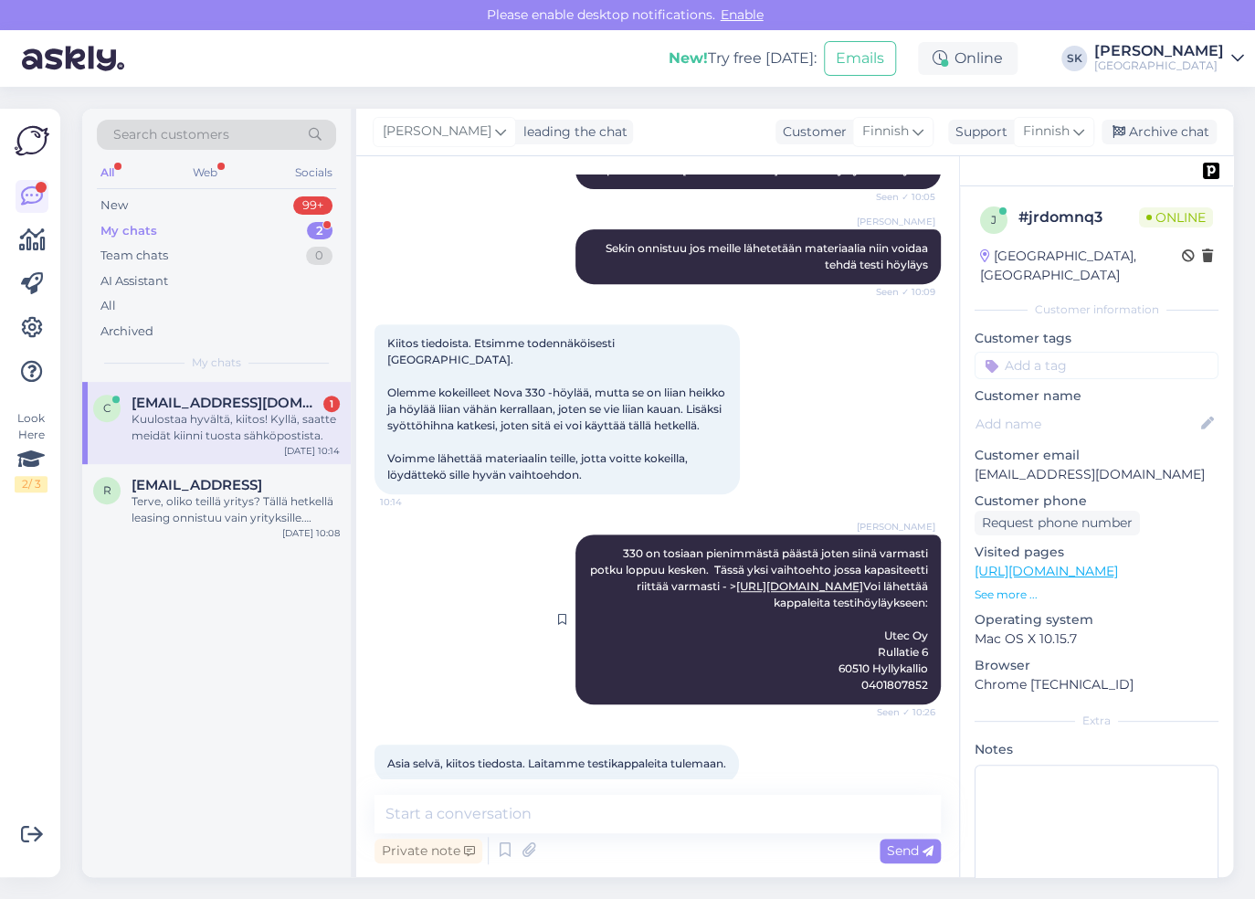
scroll to position [0, 0]
